Goal: Find specific page/section: Find specific page/section

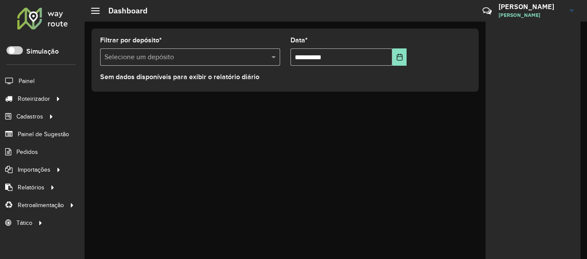
click at [56, 16] on div at bounding box center [42, 18] width 52 height 22
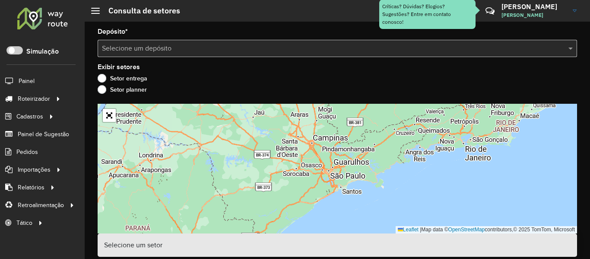
click at [334, 45] on input "text" at bounding box center [328, 49] width 453 height 10
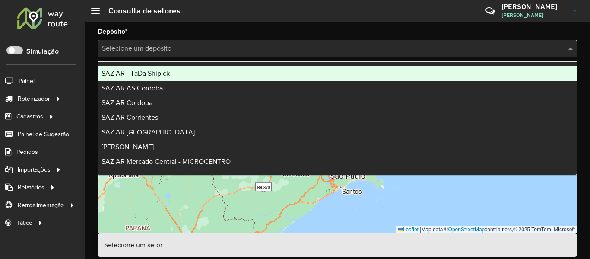
click at [334, 45] on input "text" at bounding box center [328, 49] width 453 height 10
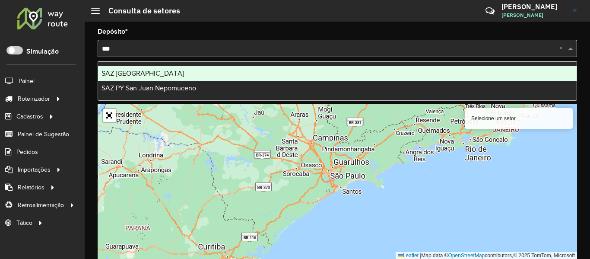
type input "****"
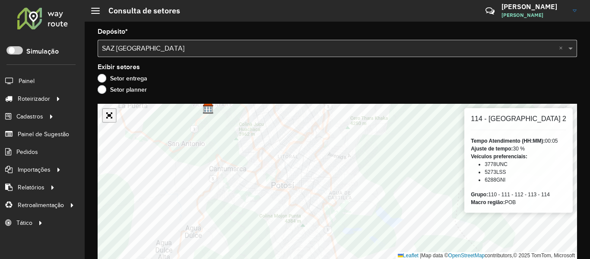
click at [108, 113] on link "Abrir mapa em tela cheia" at bounding box center [109, 115] width 13 height 13
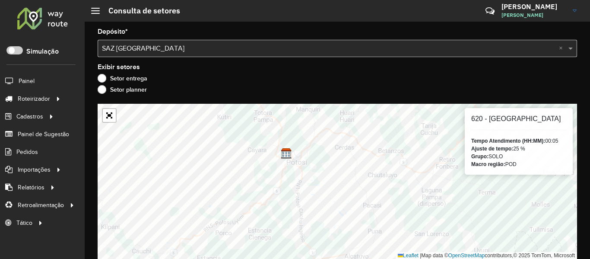
click at [57, 7] on div at bounding box center [42, 18] width 52 height 22
